Goal: Information Seeking & Learning: Learn about a topic

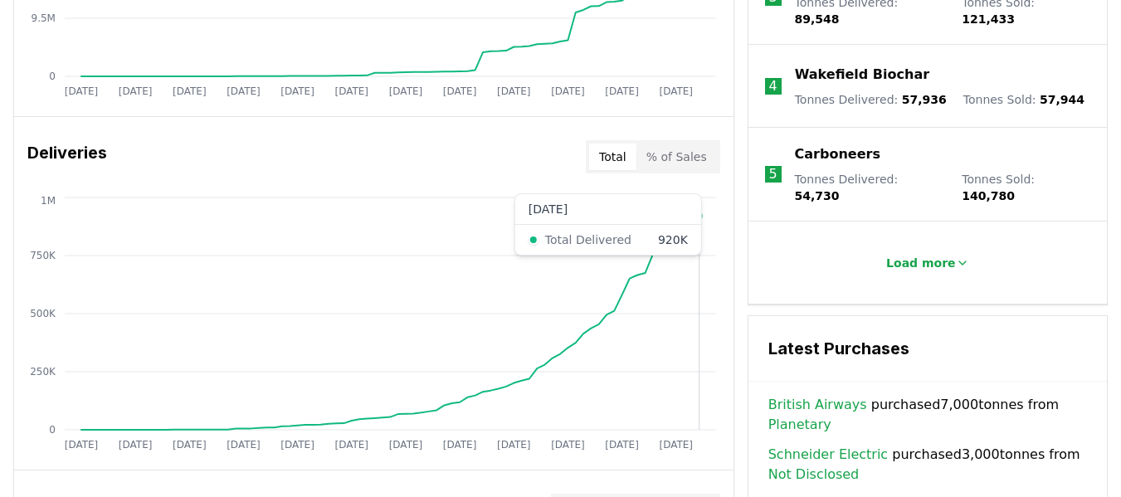
scroll to position [498, 0]
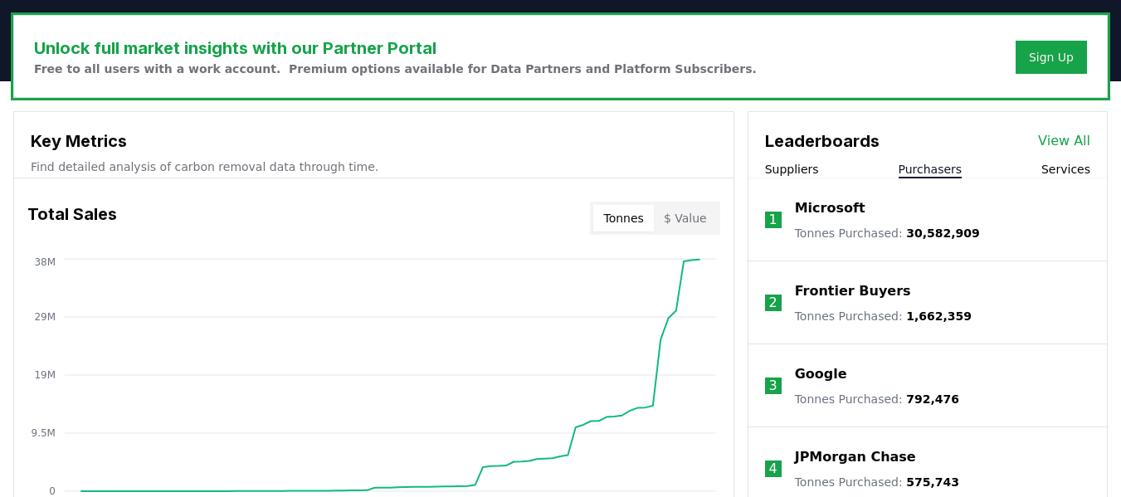
click at [929, 167] on button "Purchasers" at bounding box center [931, 169] width 64 height 17
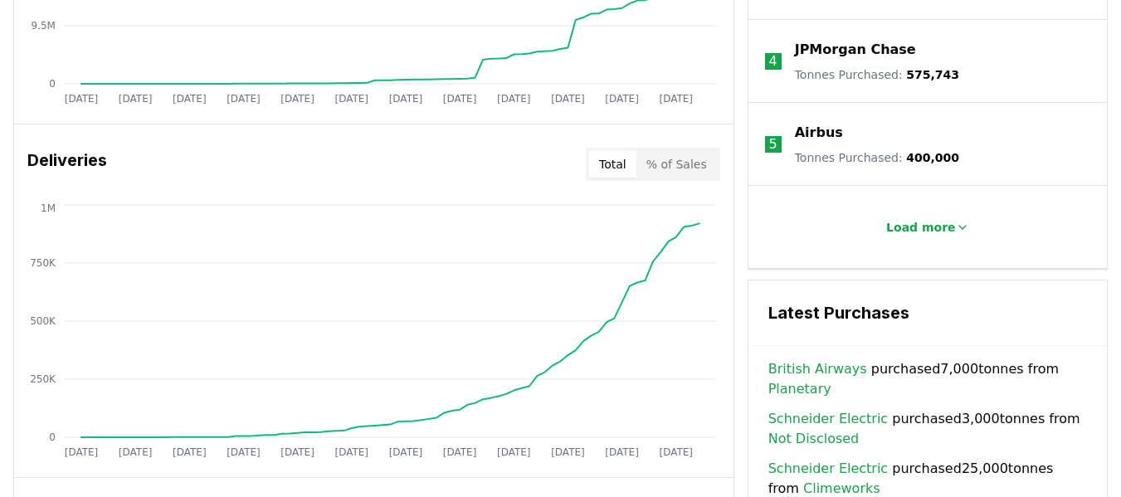
scroll to position [913, 0]
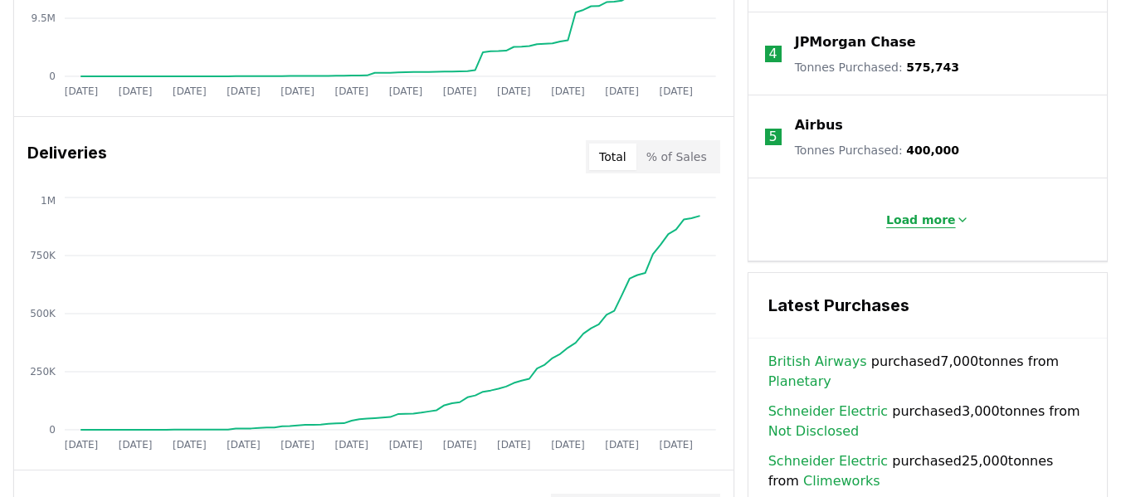
click at [914, 215] on p "Load more" at bounding box center [921, 220] width 70 height 17
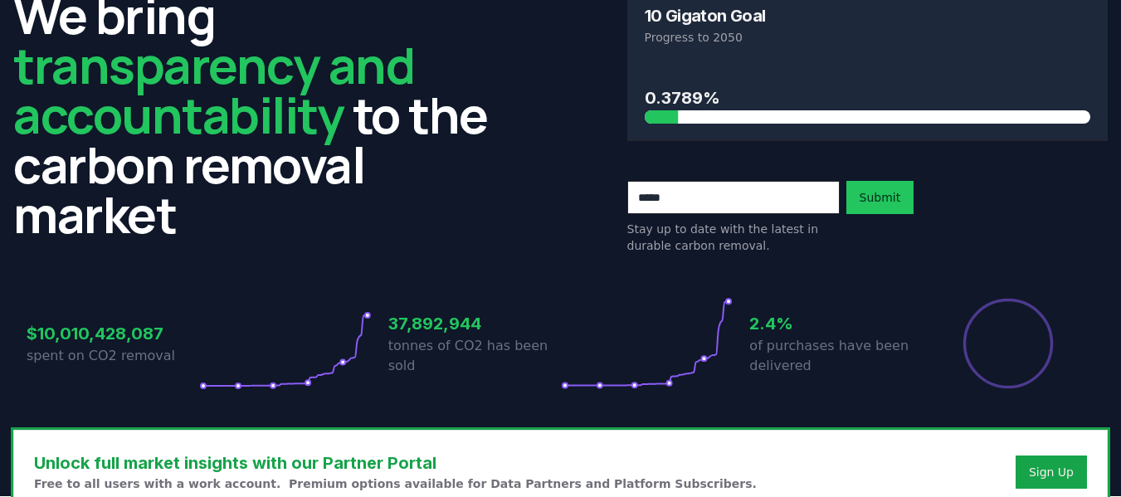
scroll to position [0, 0]
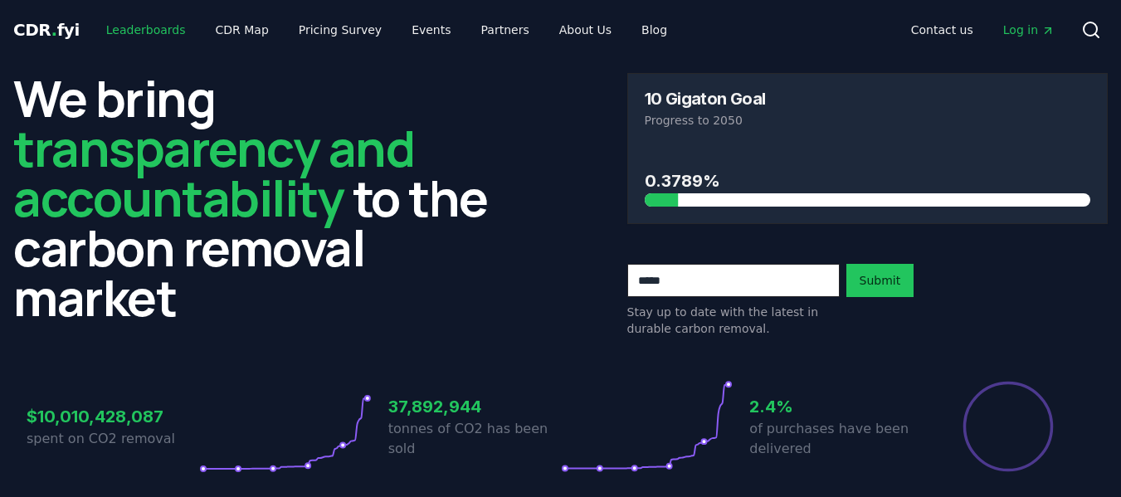
click at [114, 26] on link "Leaderboards" at bounding box center [146, 30] width 106 height 30
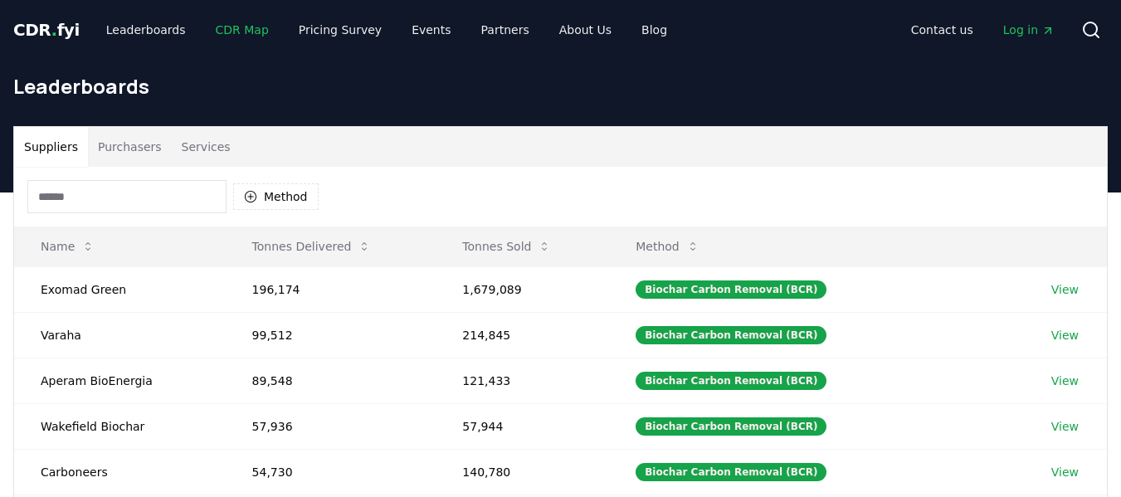
click at [235, 32] on link "CDR Map" at bounding box center [242, 30] width 80 height 30
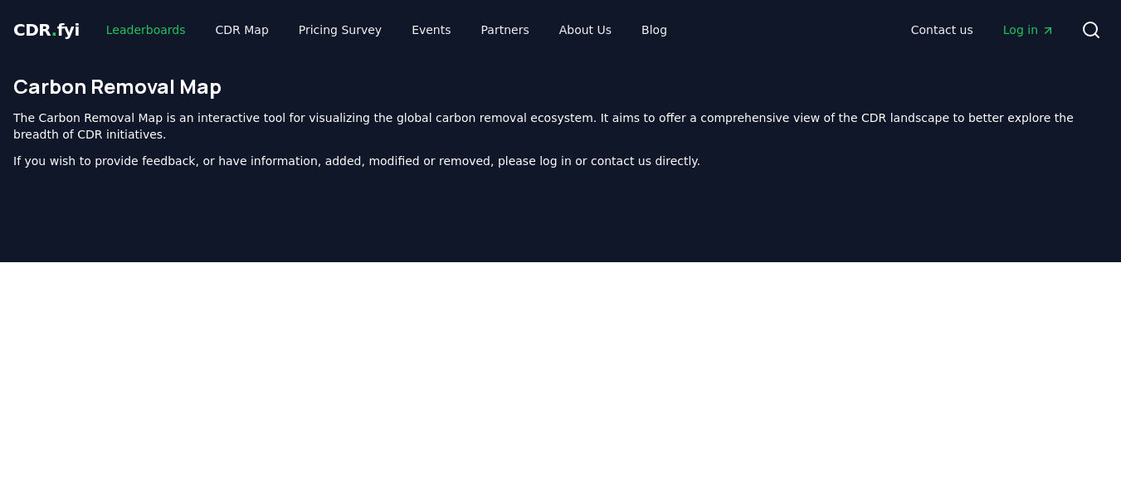
click at [144, 30] on link "Leaderboards" at bounding box center [146, 30] width 106 height 30
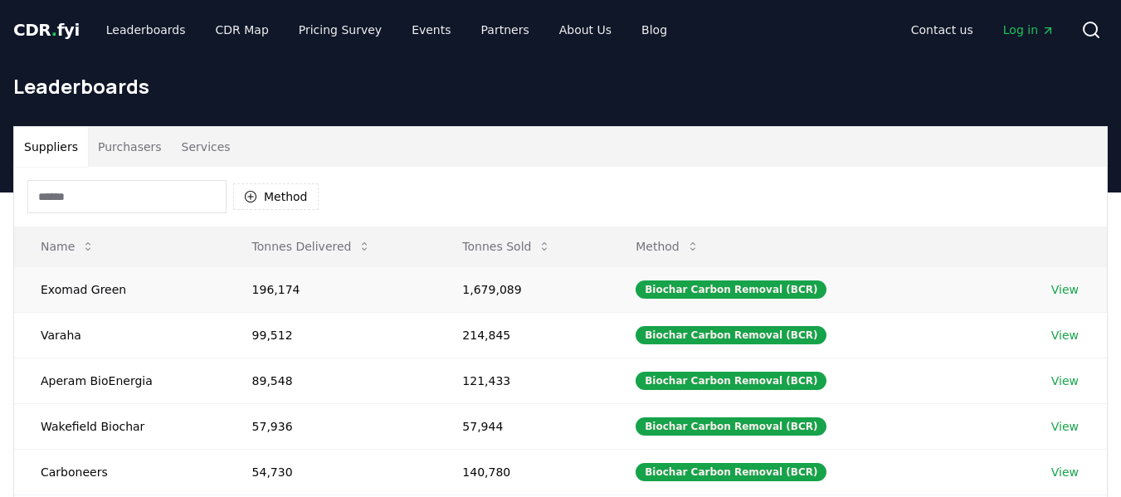
click at [1060, 287] on link "View" at bounding box center [1064, 289] width 27 height 17
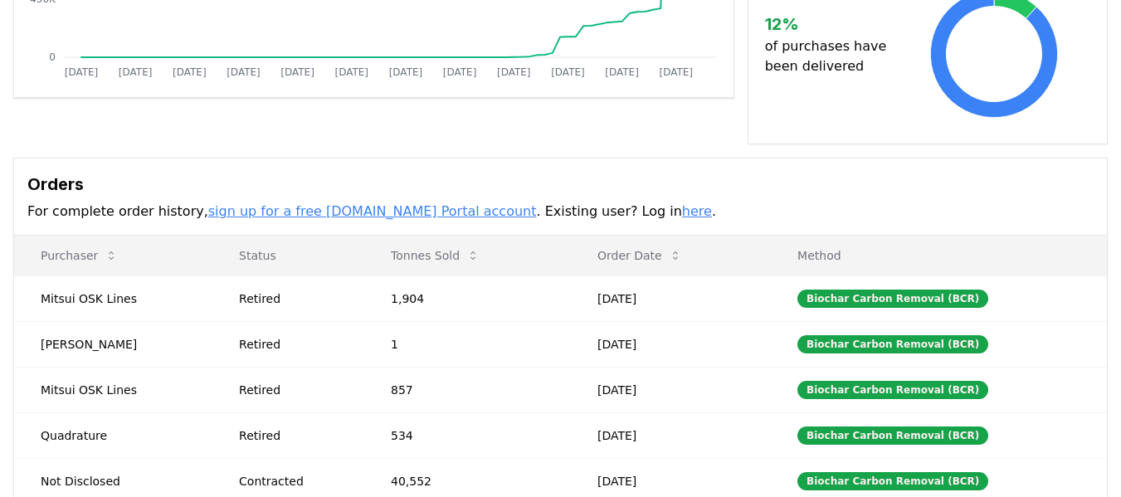
scroll to position [249, 0]
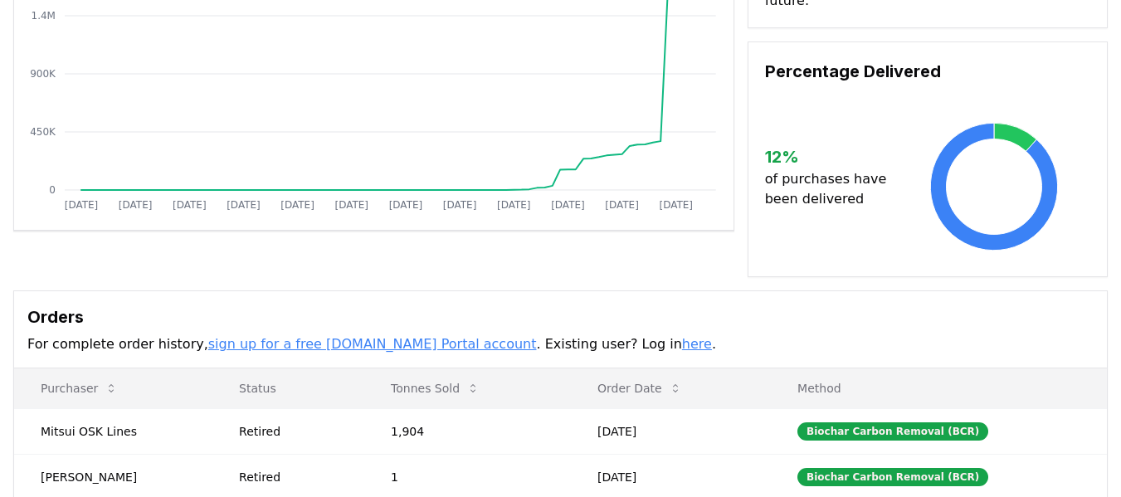
click at [682, 336] on link "here" at bounding box center [697, 344] width 30 height 16
click at [743, 312] on div "Orders For complete order history, sign up for a free CDR.fyi Portal account . …" at bounding box center [560, 329] width 1093 height 77
click at [137, 31] on icon "Jan 2019 Aug 2019 Mar 2020 Oct 2020 May 2021 Dec 2021 Jul 2022 Feb 2023 Sep 202…" at bounding box center [367, 87] width 706 height 266
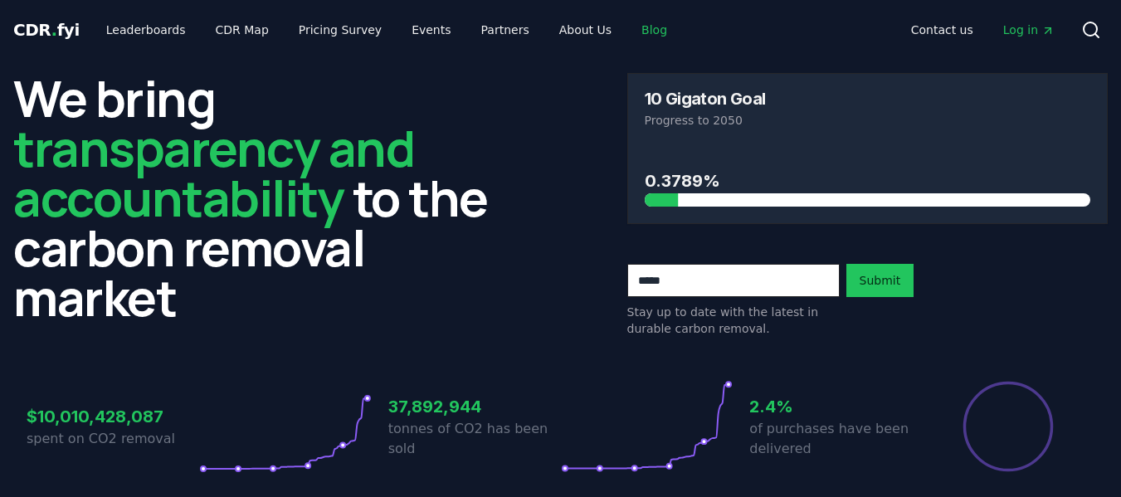
click at [631, 24] on link "Blog" at bounding box center [654, 30] width 52 height 30
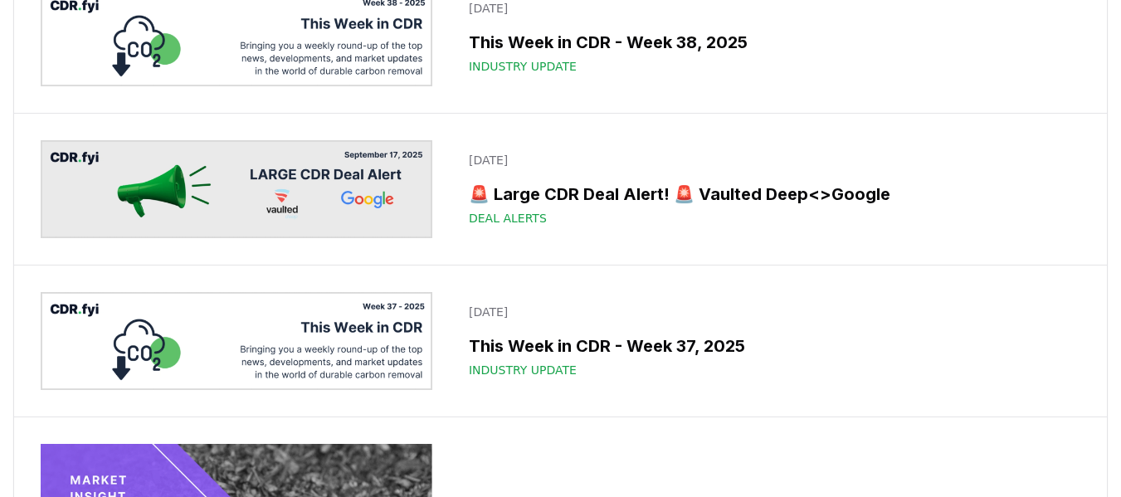
scroll to position [332, 0]
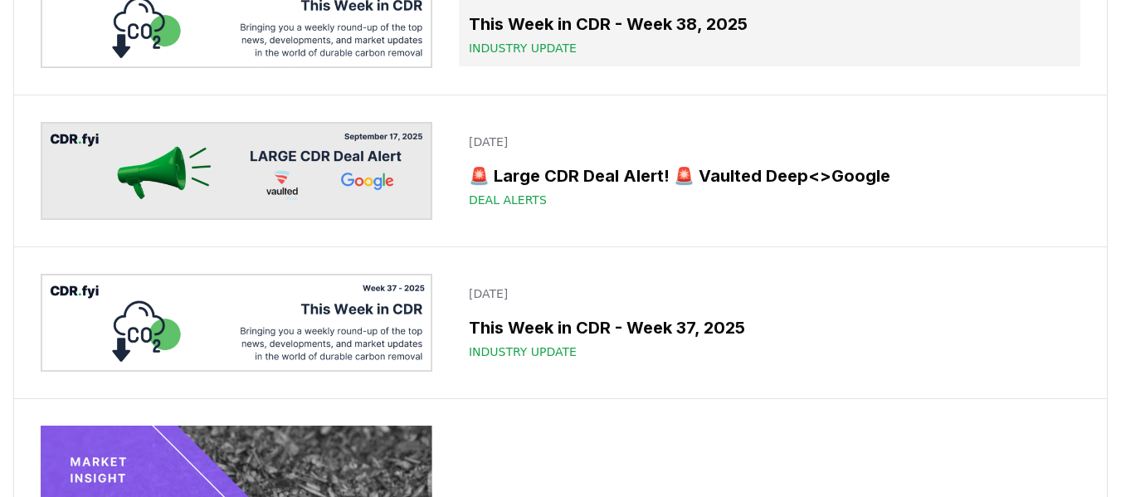
click at [538, 37] on h3 "This Week in CDR - Week 38, 2025" at bounding box center [770, 24] width 602 height 25
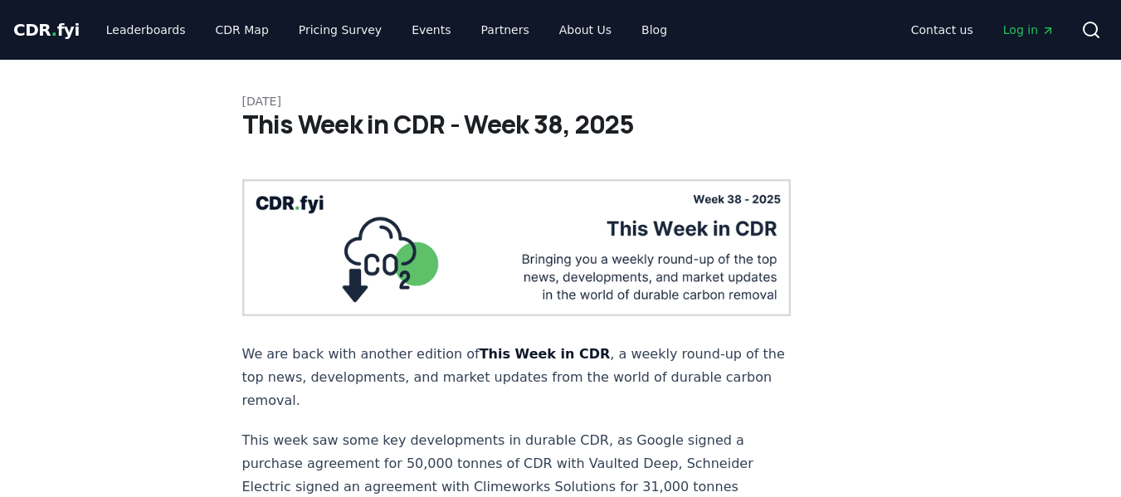
click at [1025, 31] on span "Log in" at bounding box center [1028, 30] width 51 height 17
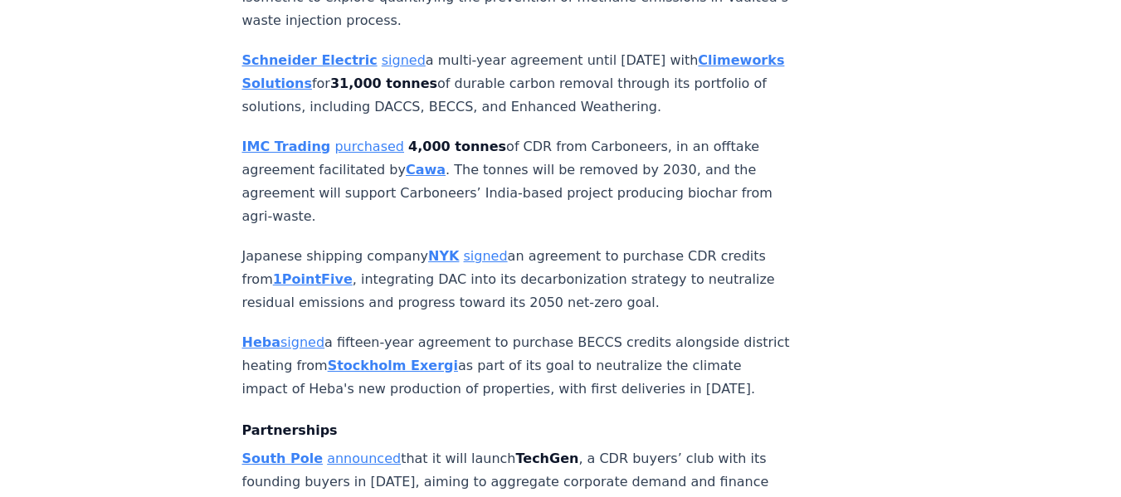
scroll to position [1576, 0]
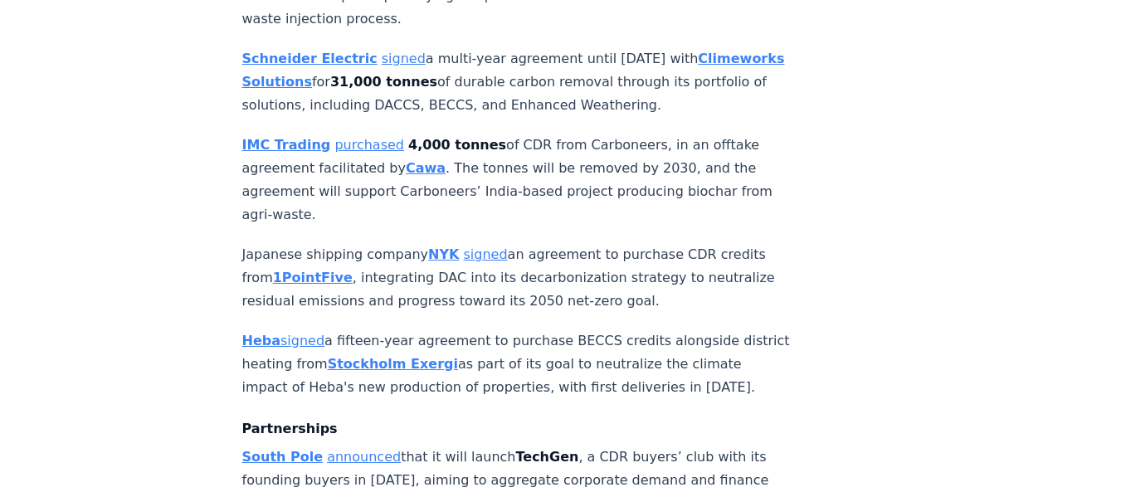
click at [286, 449] on strong "South Pole" at bounding box center [282, 457] width 81 height 16
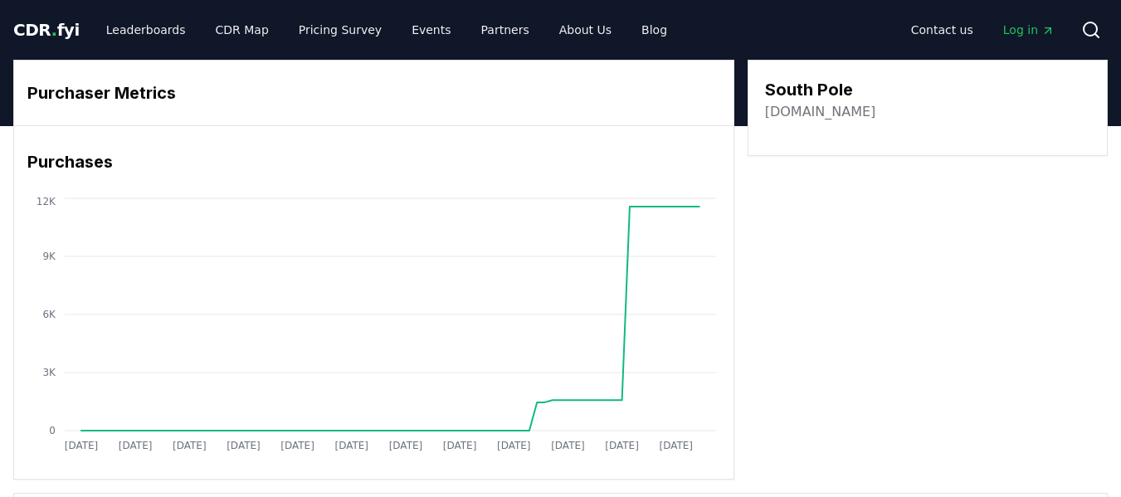
click at [44, 32] on span "CDR . fyi" at bounding box center [46, 30] width 66 height 20
